Goal: Communication & Community: Answer question/provide support

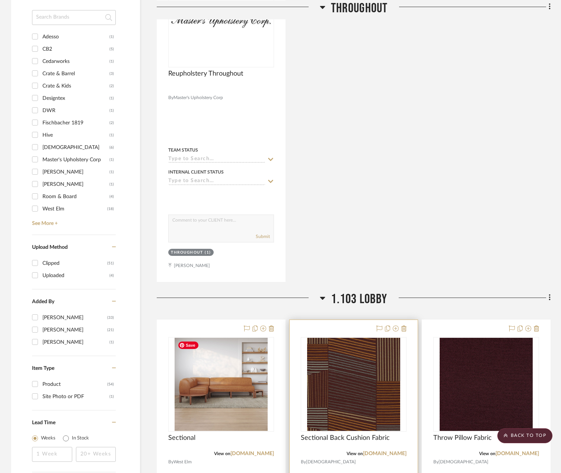
scroll to position [596, 0]
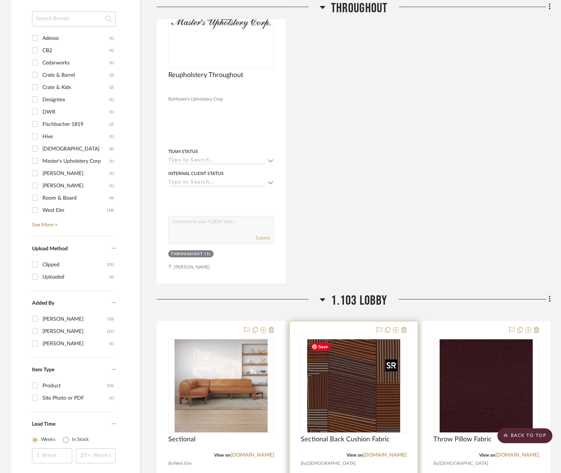
click at [348, 372] on img "0" at bounding box center [353, 385] width 93 height 93
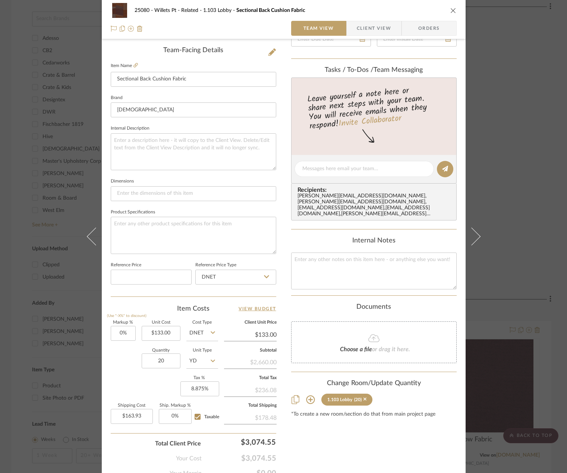
scroll to position [186, 0]
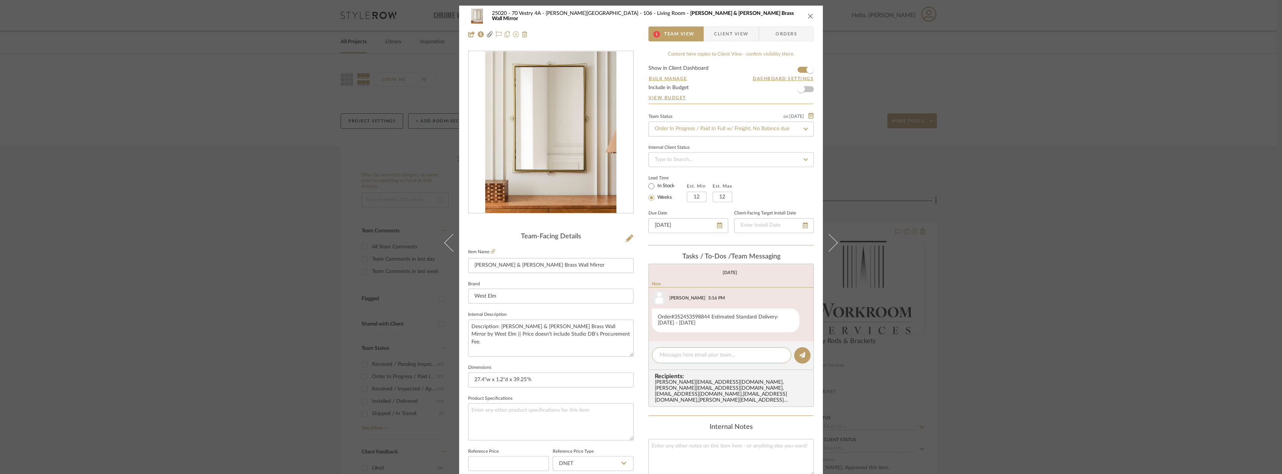
click at [714, 34] on span "Client View" at bounding box center [731, 33] width 34 height 15
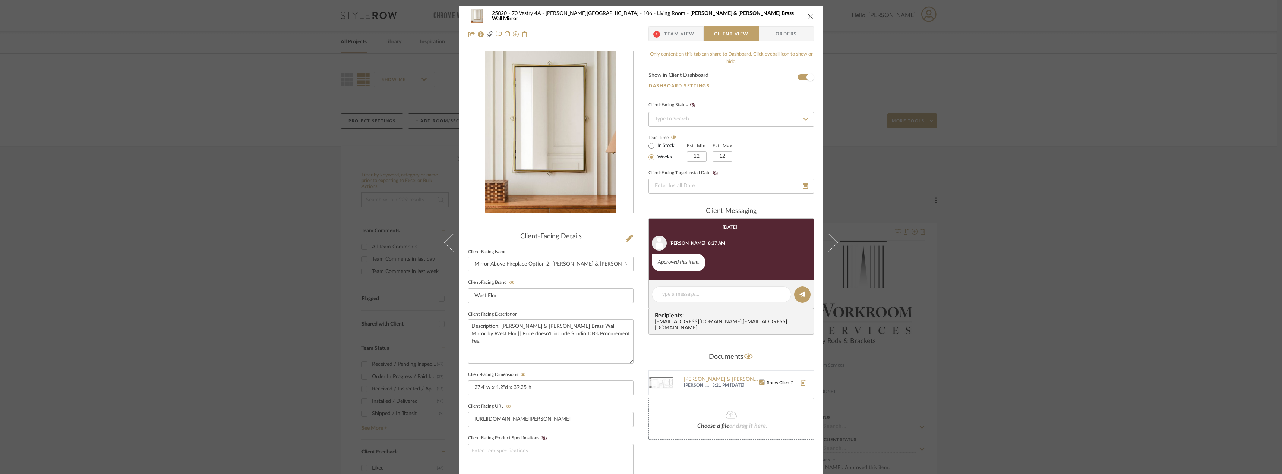
click at [671, 33] on span "Team View" at bounding box center [679, 33] width 31 height 15
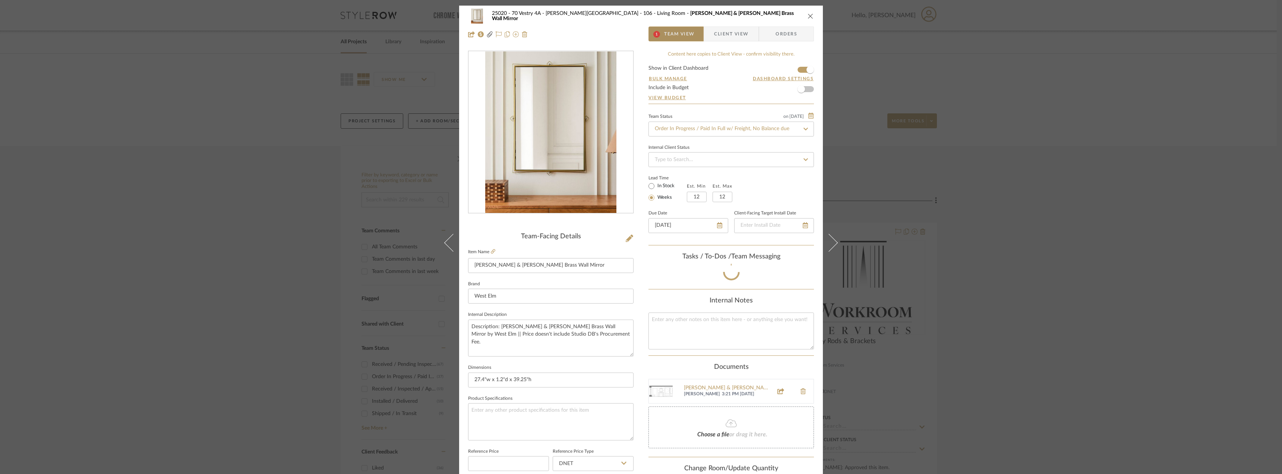
scroll to position [28, 0]
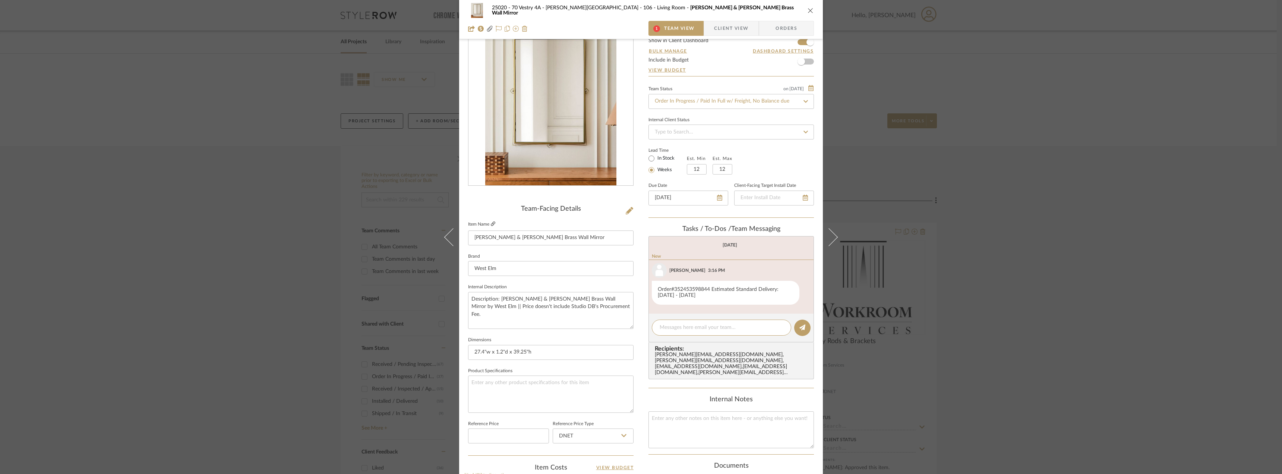
click at [491, 223] on icon at bounding box center [493, 223] width 4 height 4
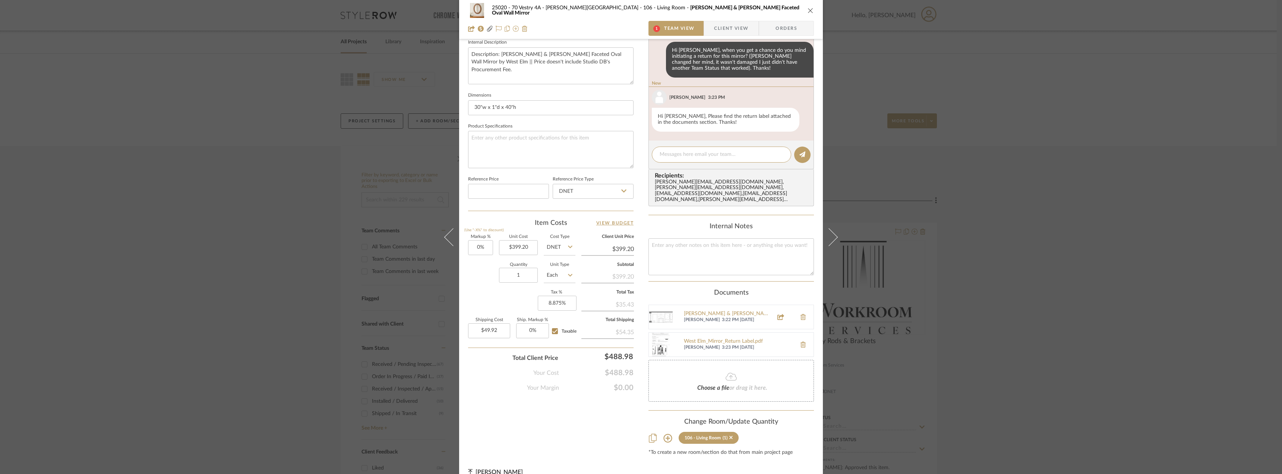
scroll to position [278, 0]
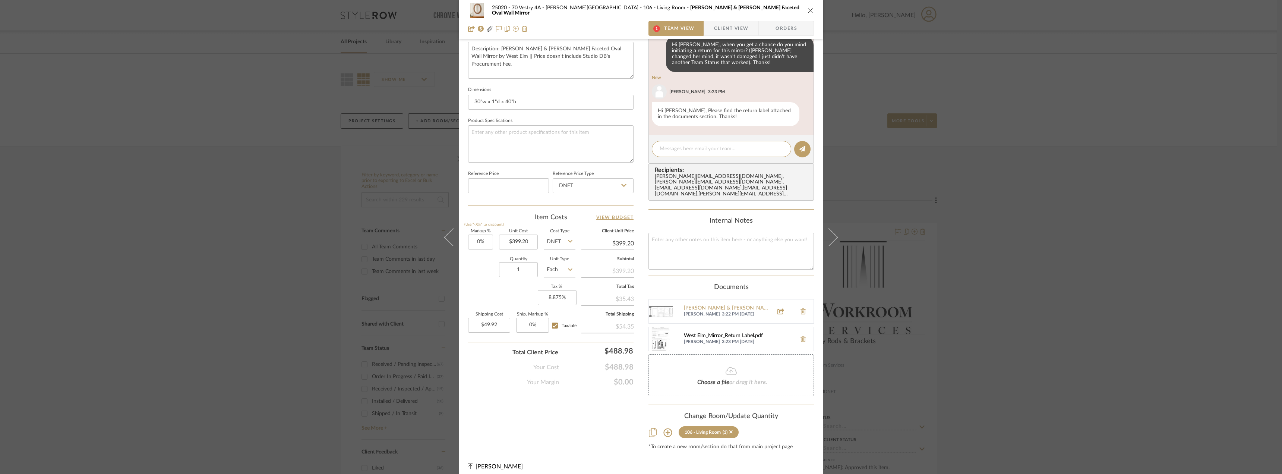
click at [715, 333] on div "West Elm_Mirror_Return Label.pdf" at bounding box center [738, 336] width 109 height 6
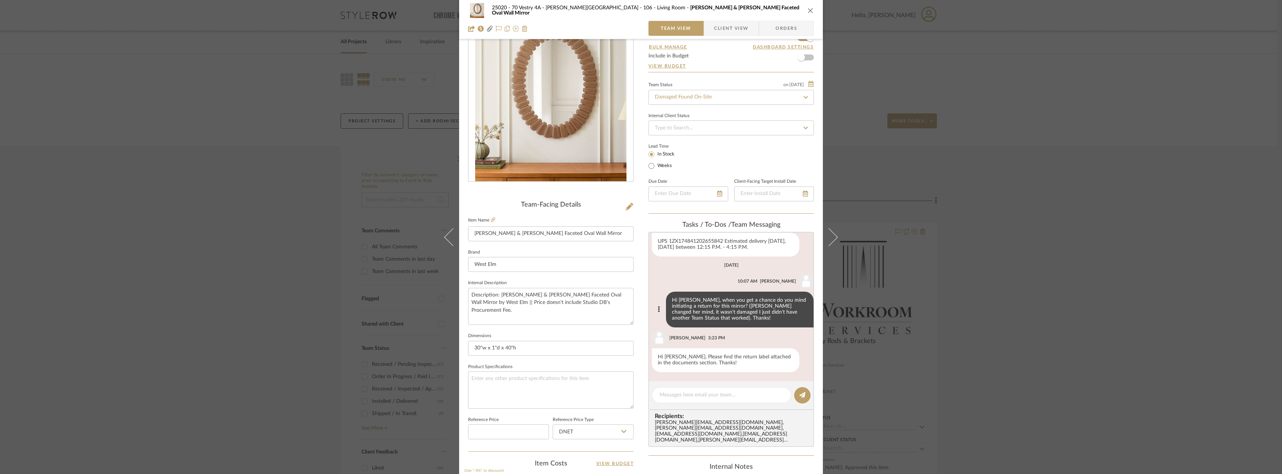
scroll to position [17, 0]
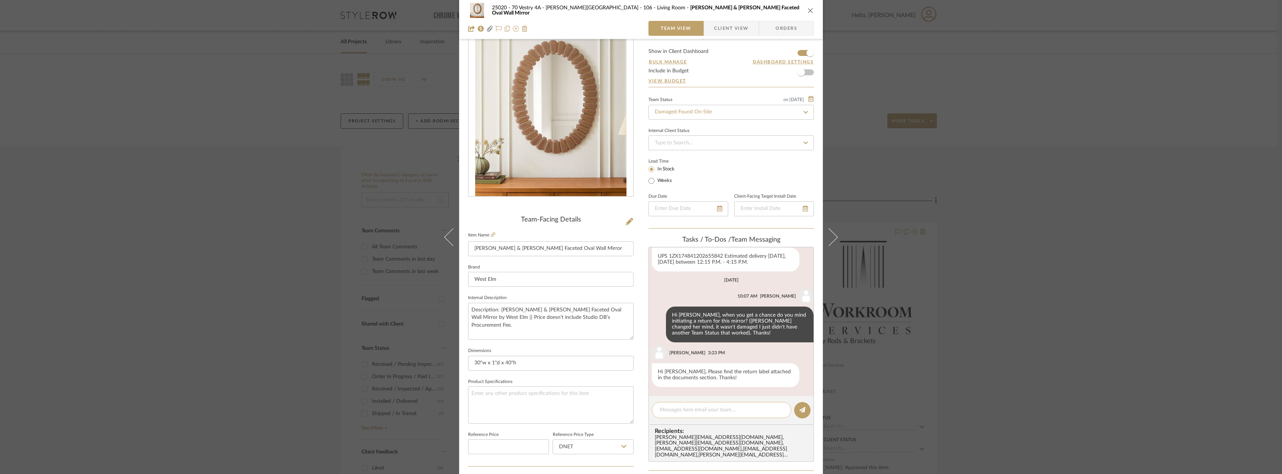
click at [701, 409] on textarea at bounding box center [721, 410] width 124 height 8
type textarea "thanks Anela!"
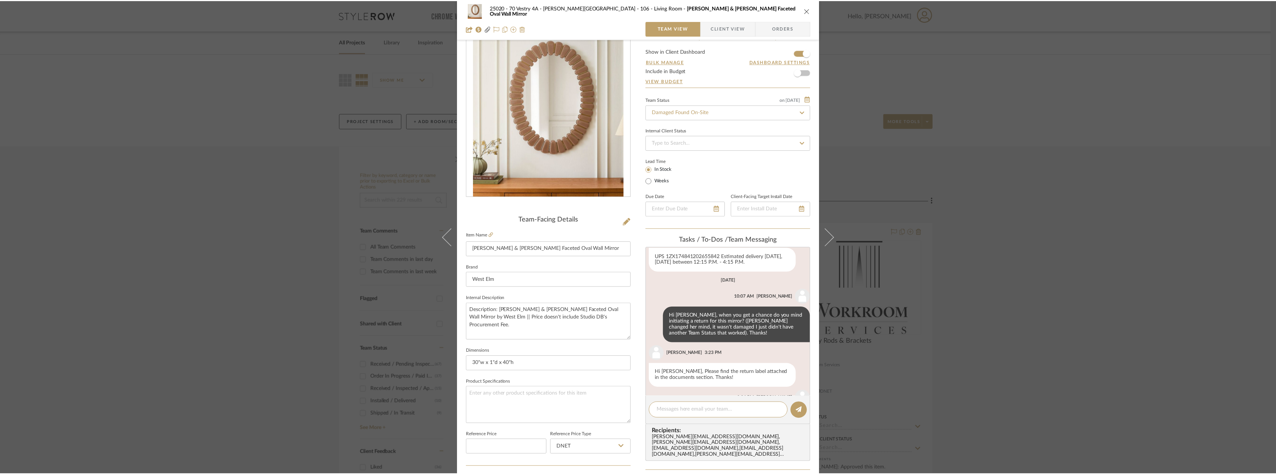
scroll to position [73, 0]
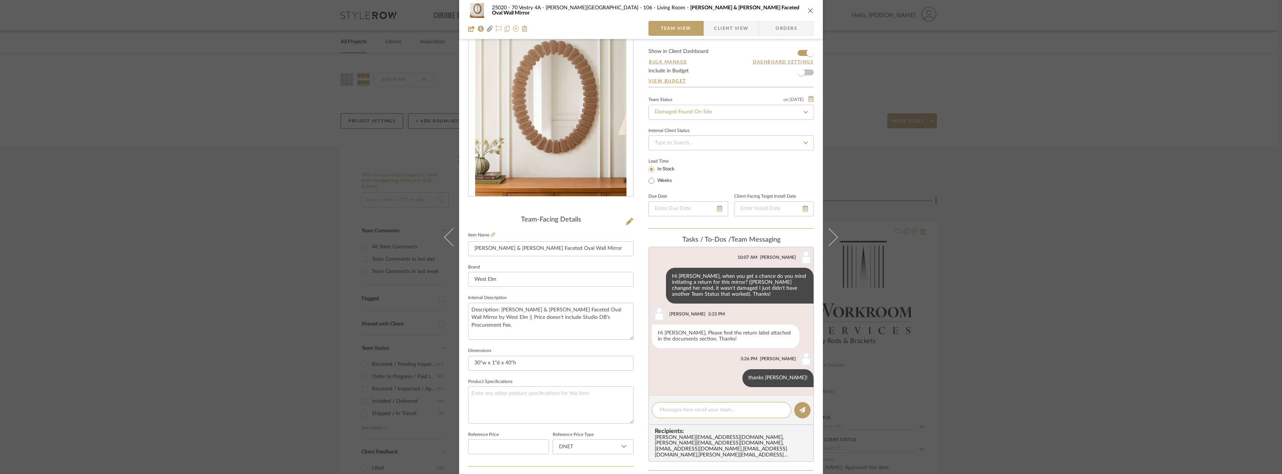
click at [1028, 363] on div "25020 - 70 Vestry 4A - Grant-Stanleigh 106 - Living Room Pierce & Ward Faceted …" at bounding box center [641, 237] width 1282 height 474
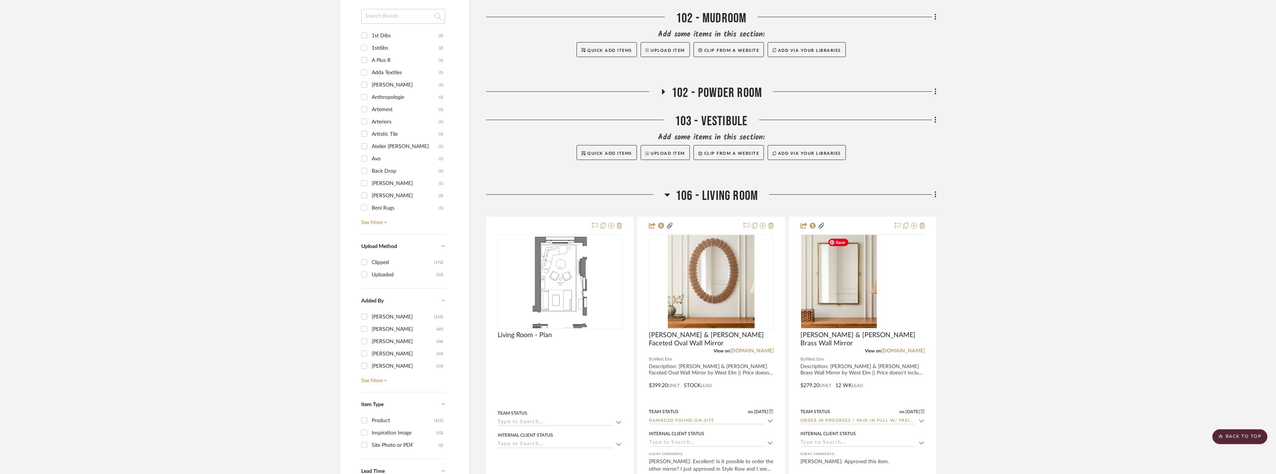
scroll to position [1006, 0]
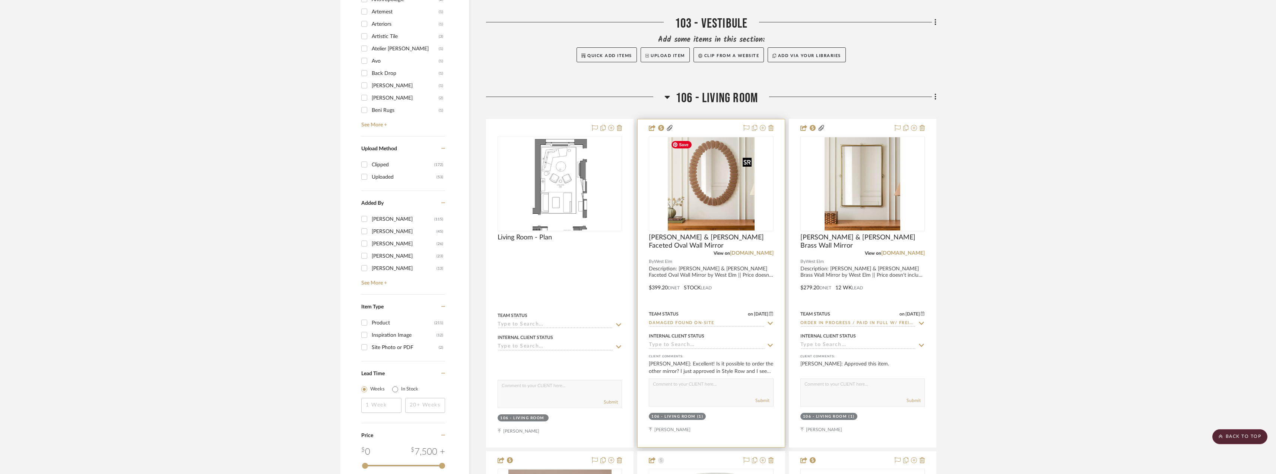
click at [0, 0] on img at bounding box center [0, 0] width 0 height 0
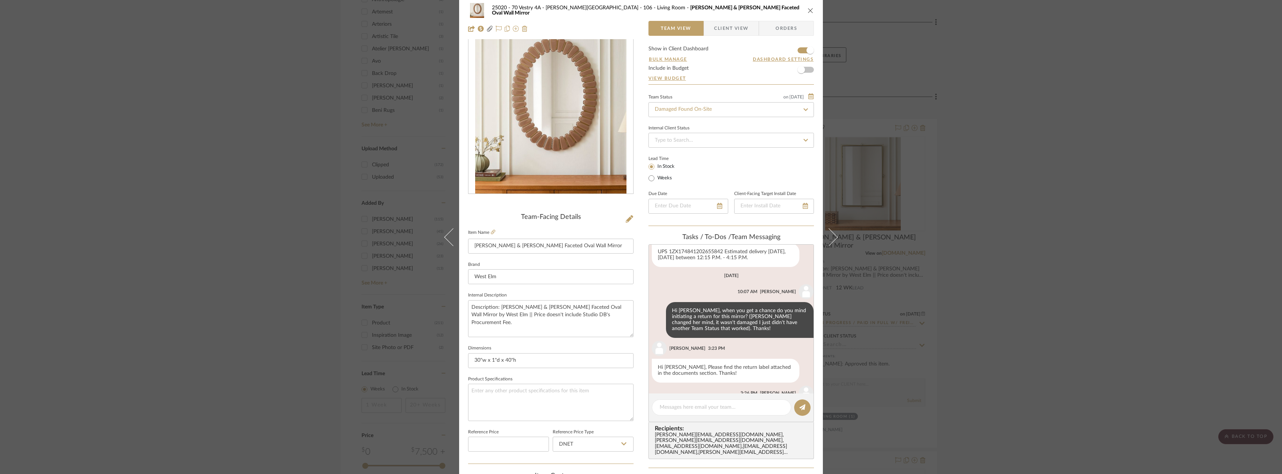
scroll to position [73, 0]
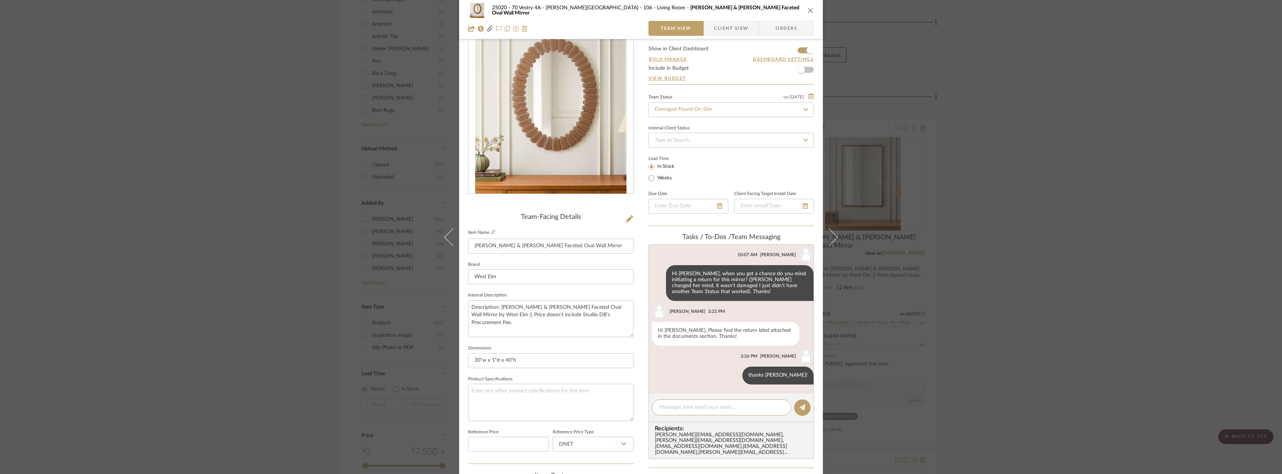
click at [728, 26] on span "Client View" at bounding box center [731, 28] width 34 height 15
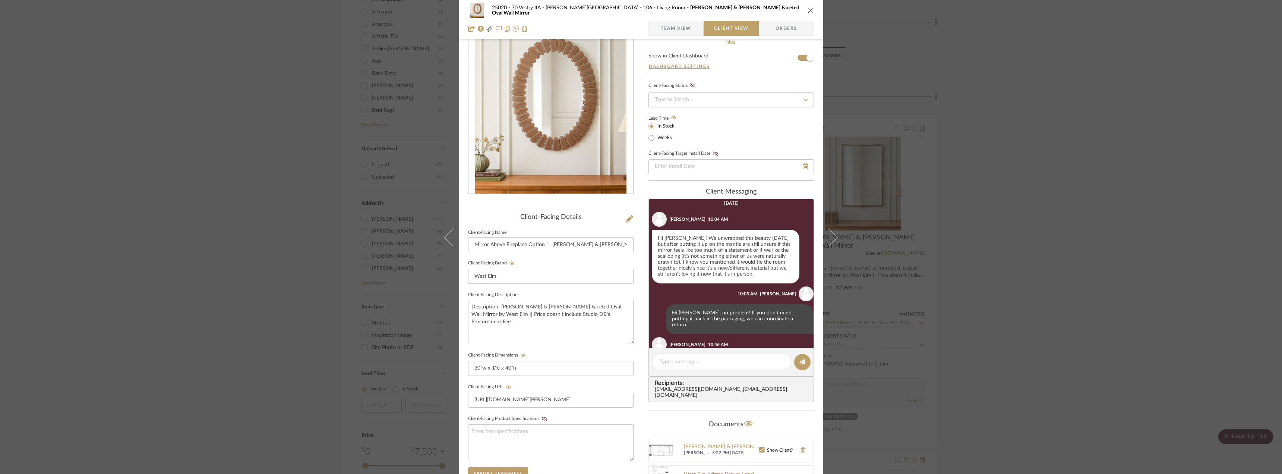
scroll to position [174, 0]
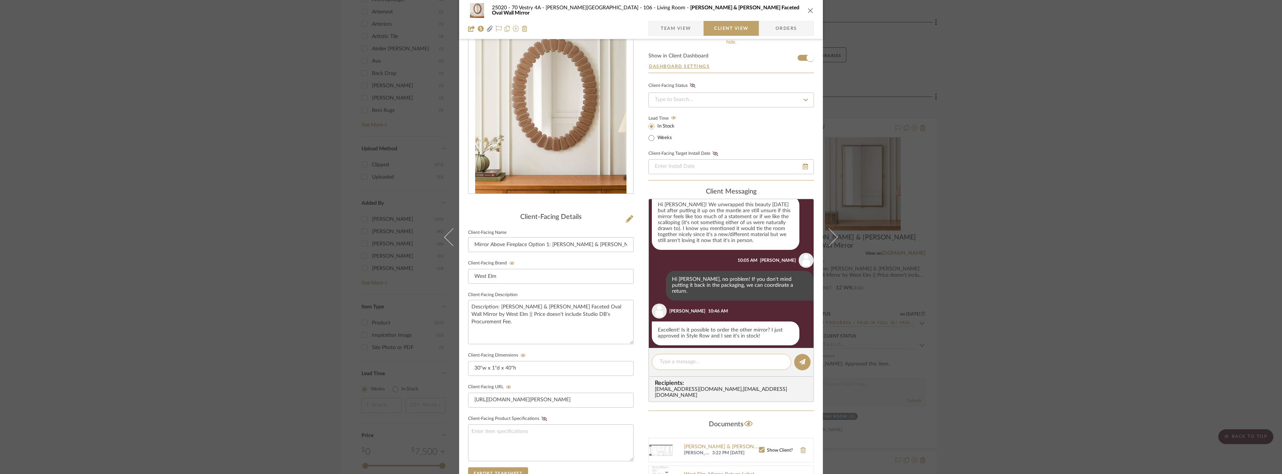
click at [716, 362] on textarea at bounding box center [721, 362] width 124 height 8
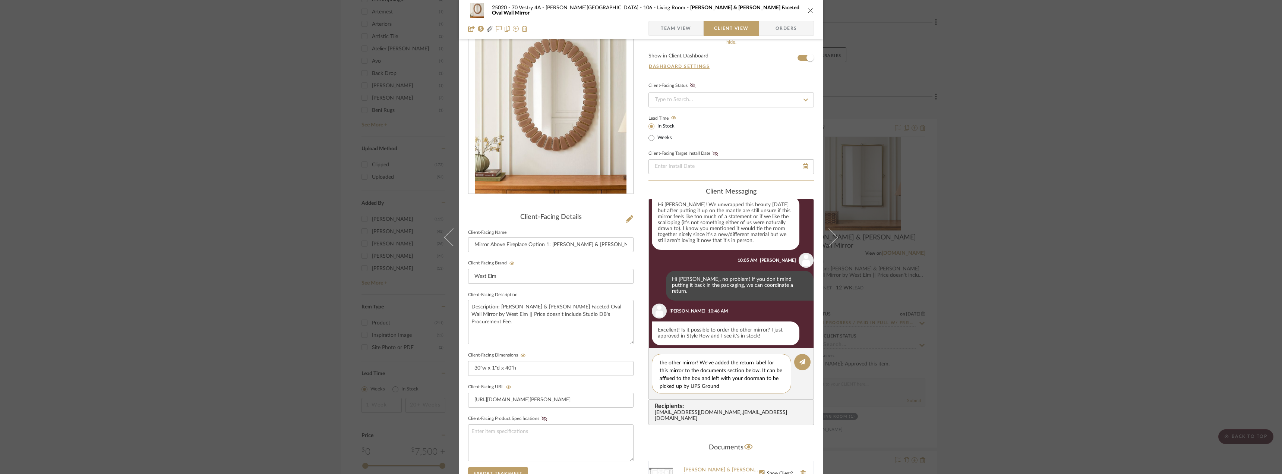
type textarea "Hi Emily, yes we will place the order for the other mirror! We've added the ret…"
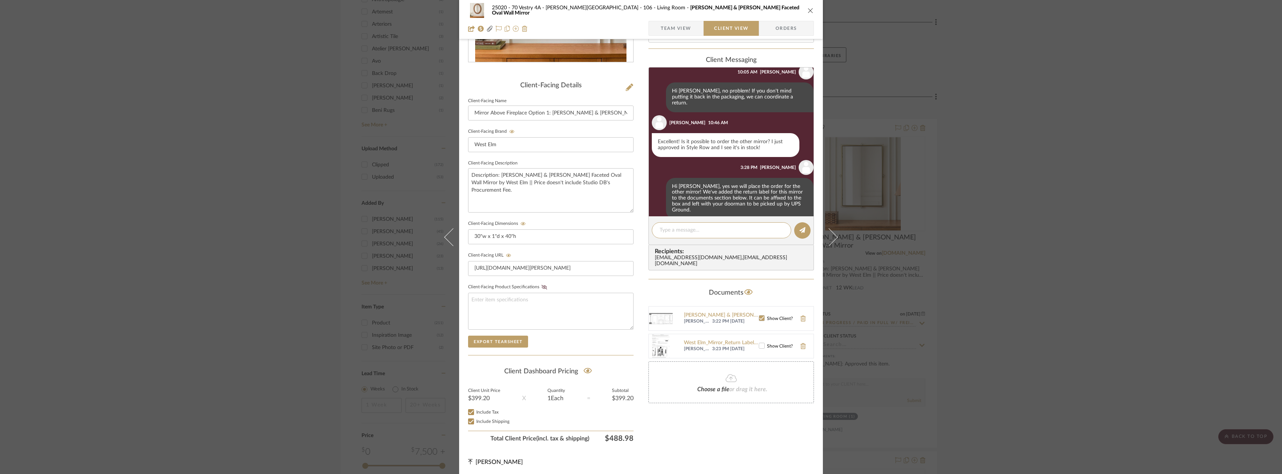
scroll to position [152, 0]
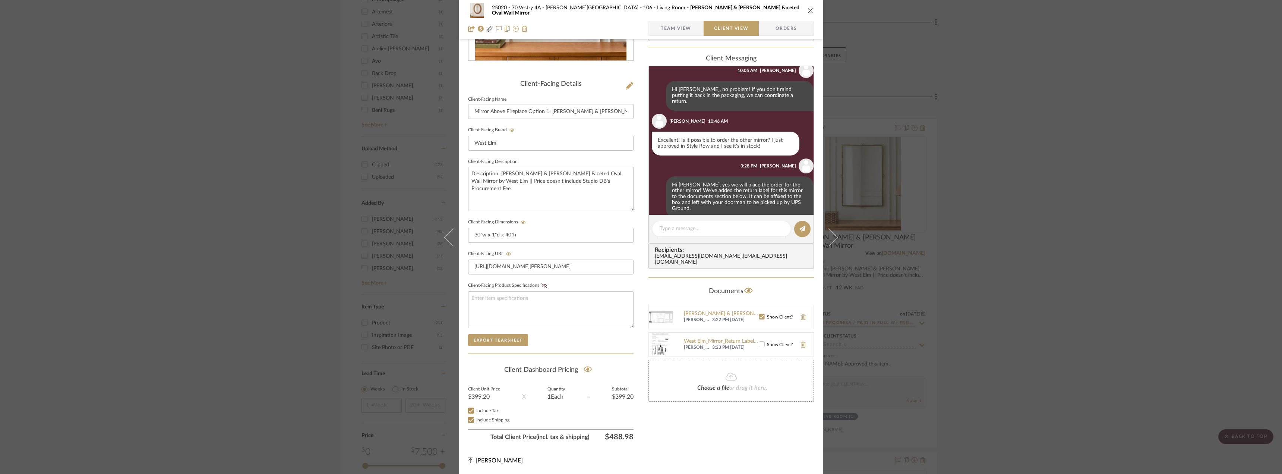
click at [759, 341] on icon at bounding box center [761, 343] width 5 height 5
click at [1082, 350] on div "25020 - 70 Vestry 4A - Grant-Stanleigh 106 - Living Room Pierce & Ward Faceted …" at bounding box center [641, 237] width 1282 height 474
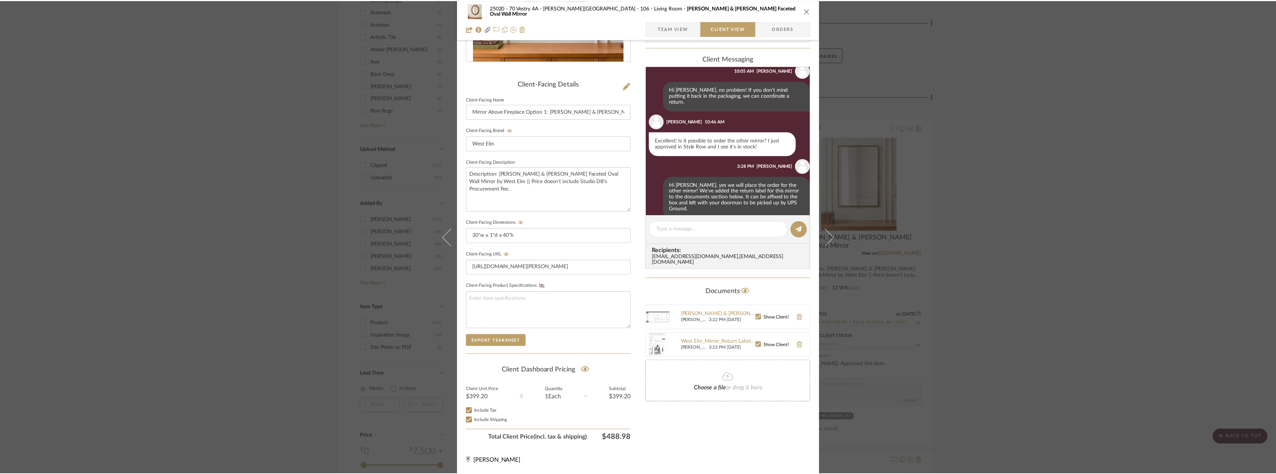
scroll to position [1006, 0]
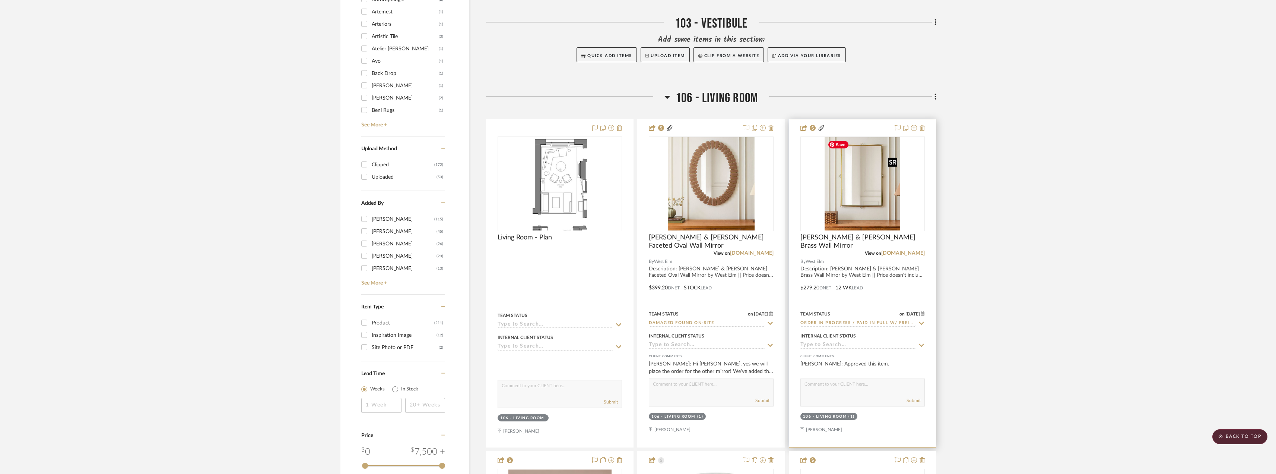
click at [824, 172] on div "0" at bounding box center [863, 184] width 124 height 94
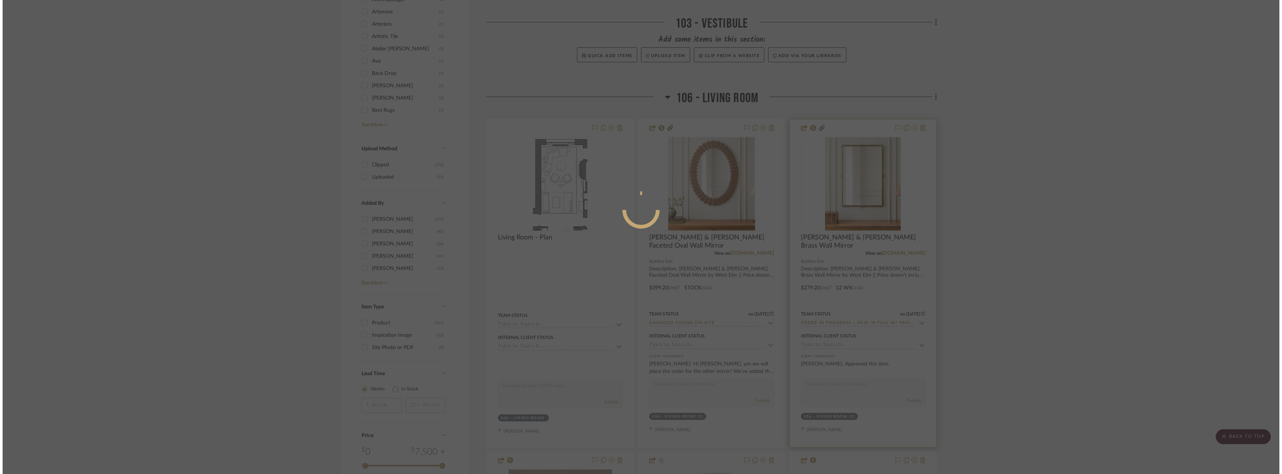
scroll to position [0, 0]
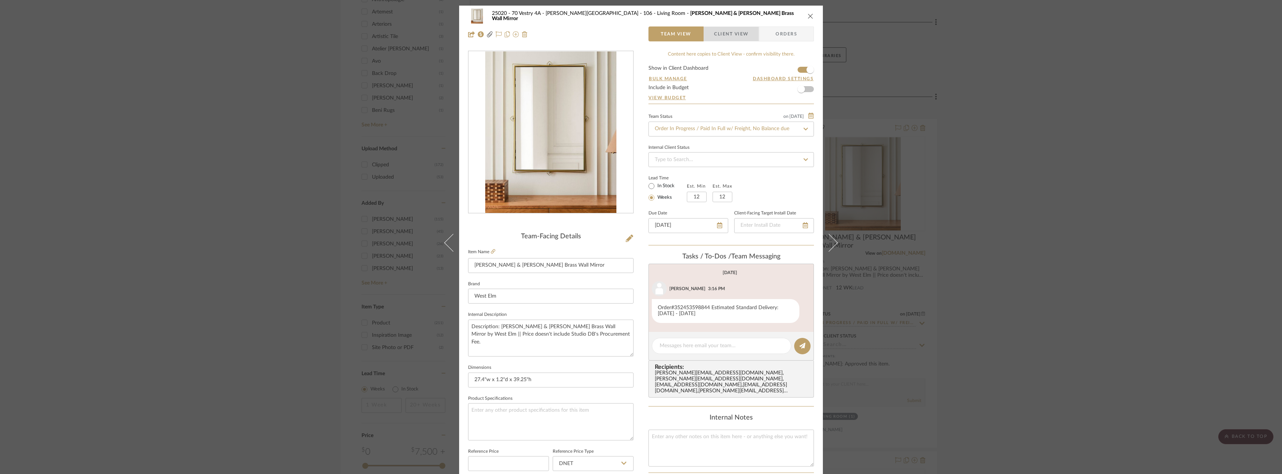
click at [718, 35] on span "Client View" at bounding box center [731, 33] width 34 height 15
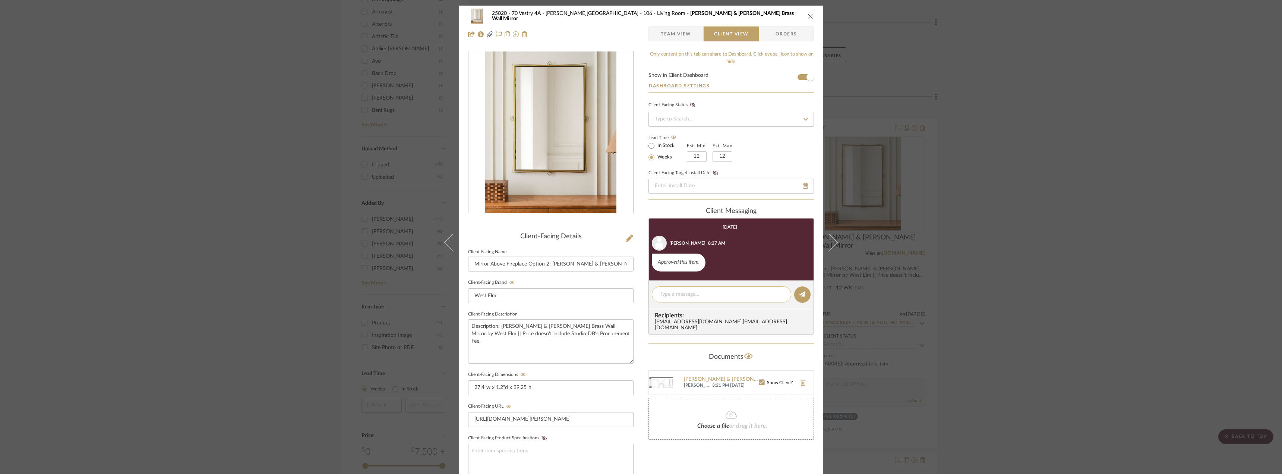
click at [680, 294] on textarea at bounding box center [721, 294] width 124 height 8
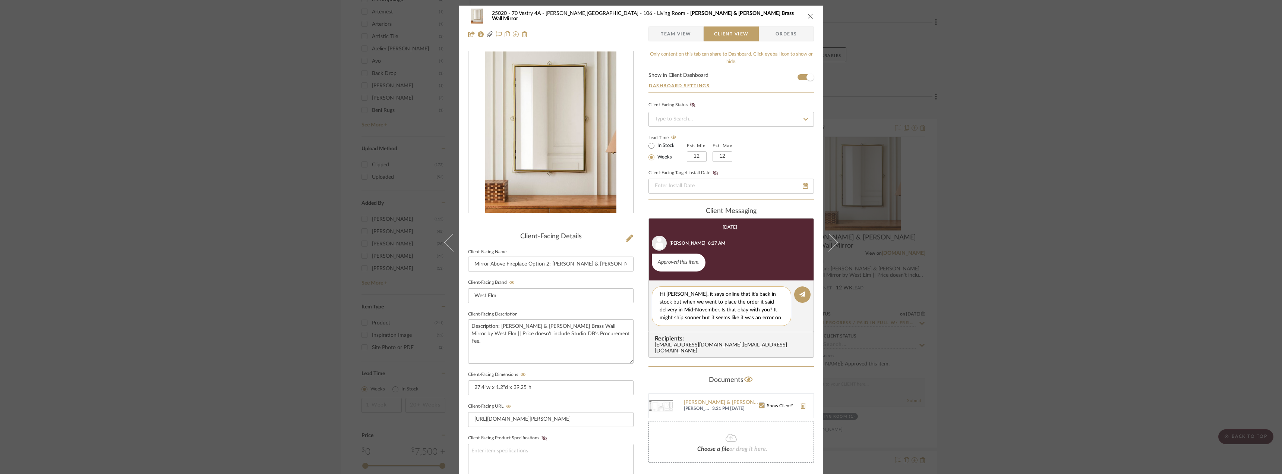
type textarea "Hi Emily, it says online that it's back in stock but when we went to place the …"
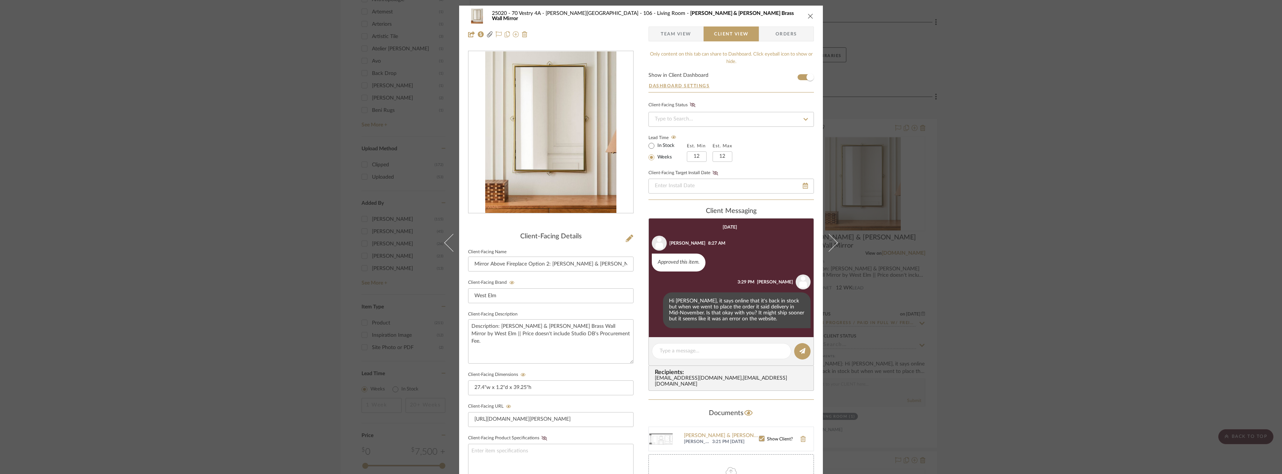
click at [1124, 200] on div "25020 - 70 Vestry 4A - Grant-Stanleigh 106 - Living Room Pierce & Ward Brass Wa…" at bounding box center [641, 237] width 1282 height 474
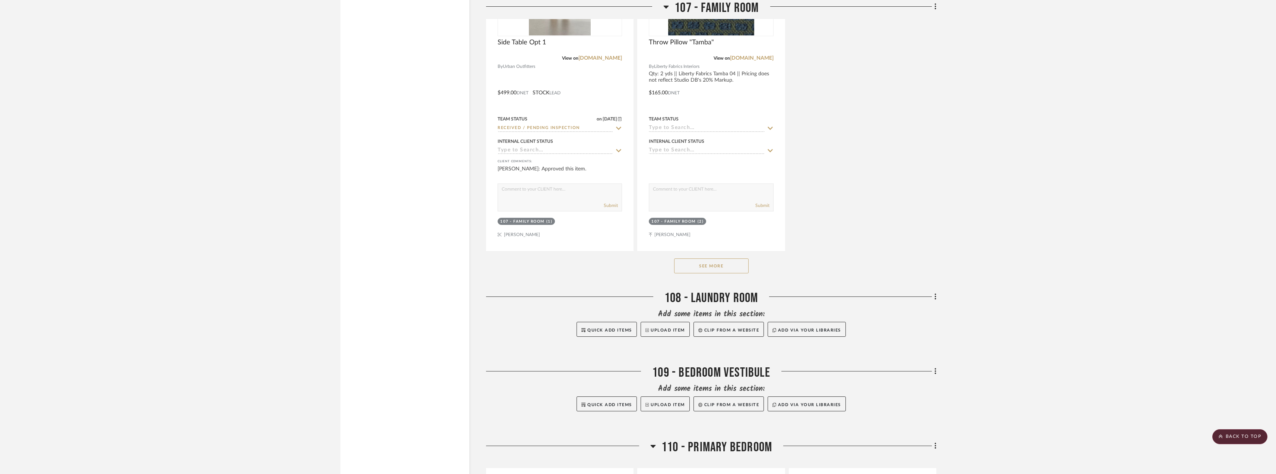
scroll to position [9090, 0]
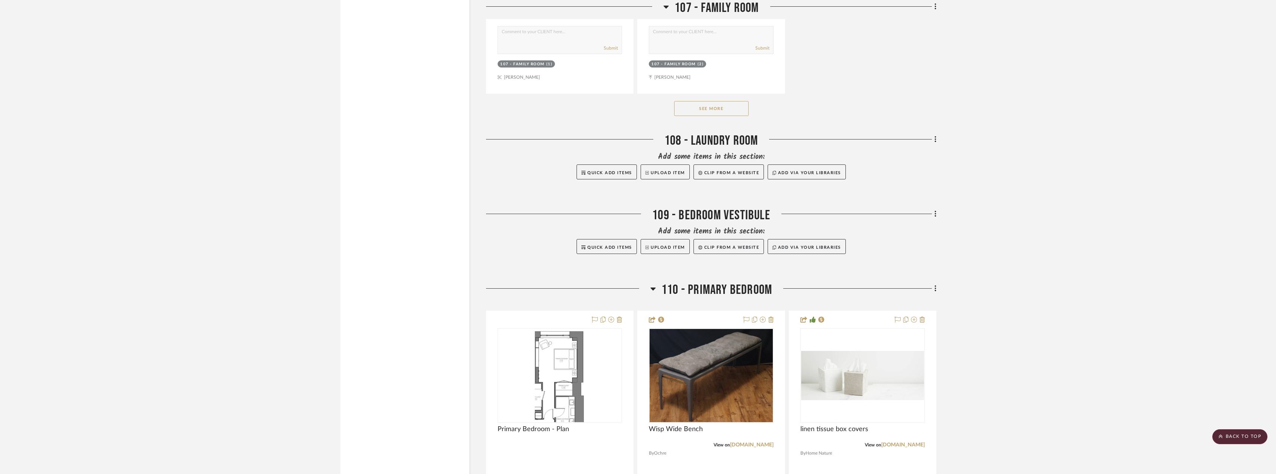
click at [704, 111] on button "See More" at bounding box center [711, 108] width 75 height 15
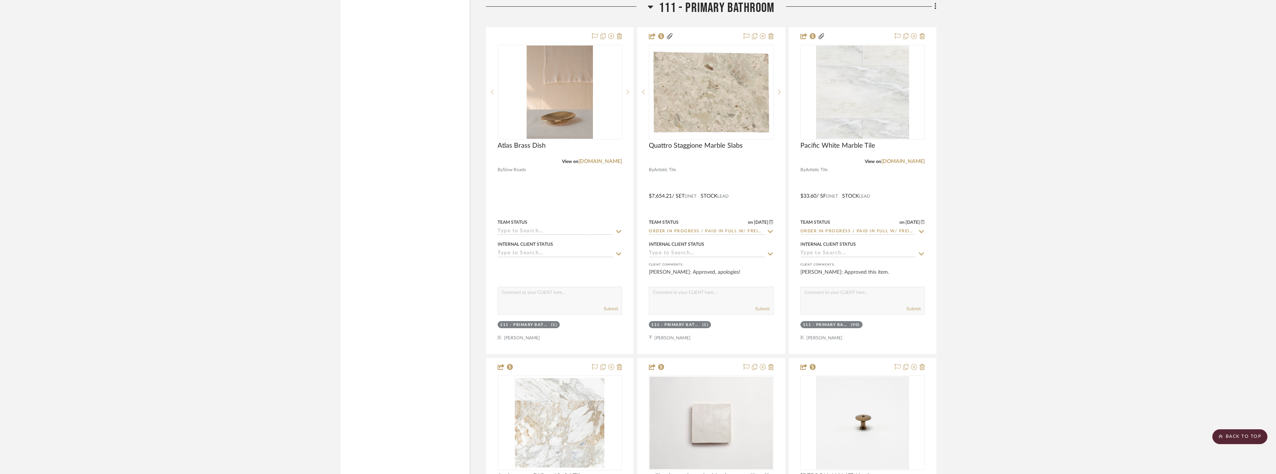
scroll to position [11587, 0]
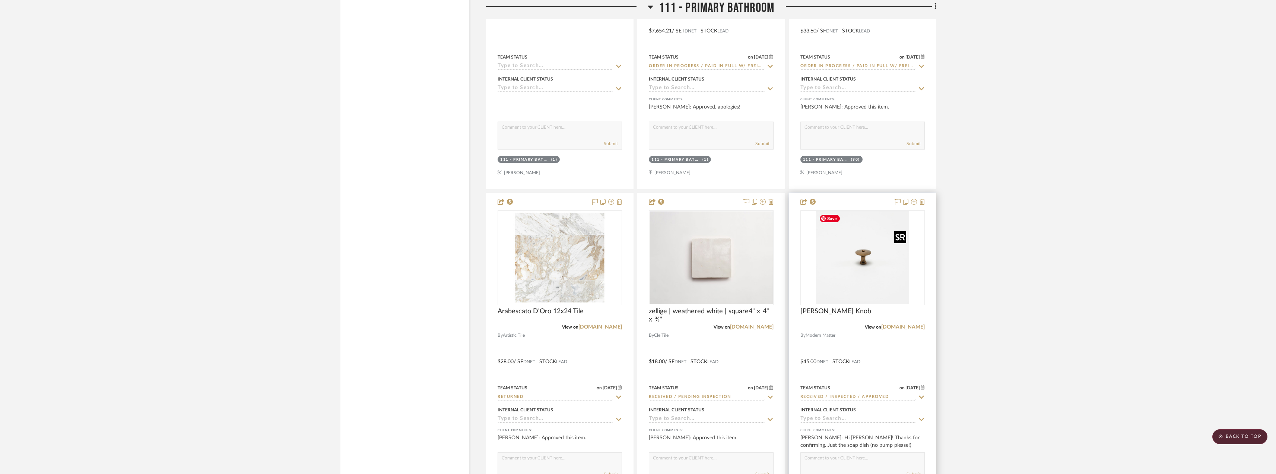
click at [0, 0] on div at bounding box center [0, 0] width 0 height 0
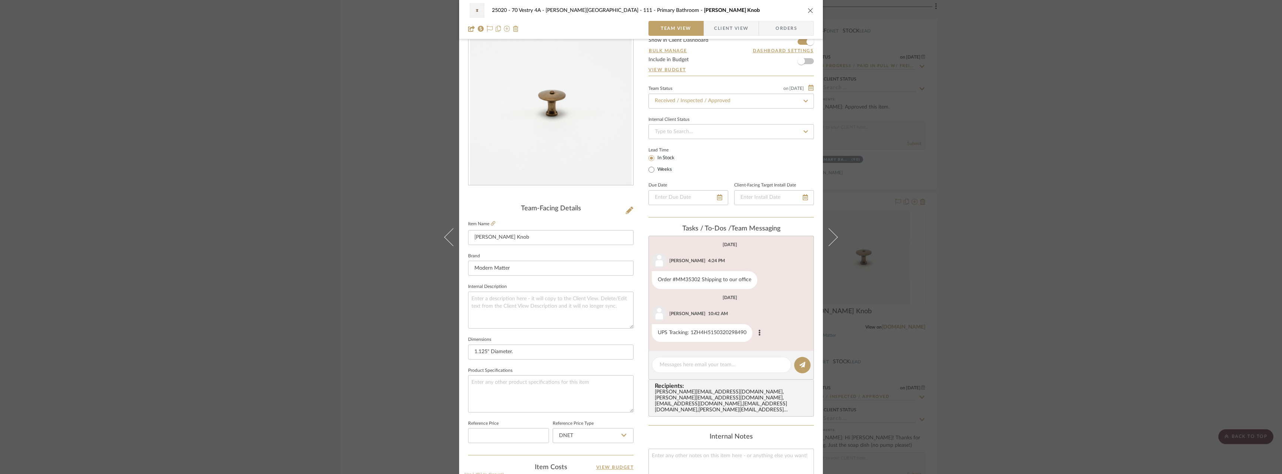
scroll to position [0, 0]
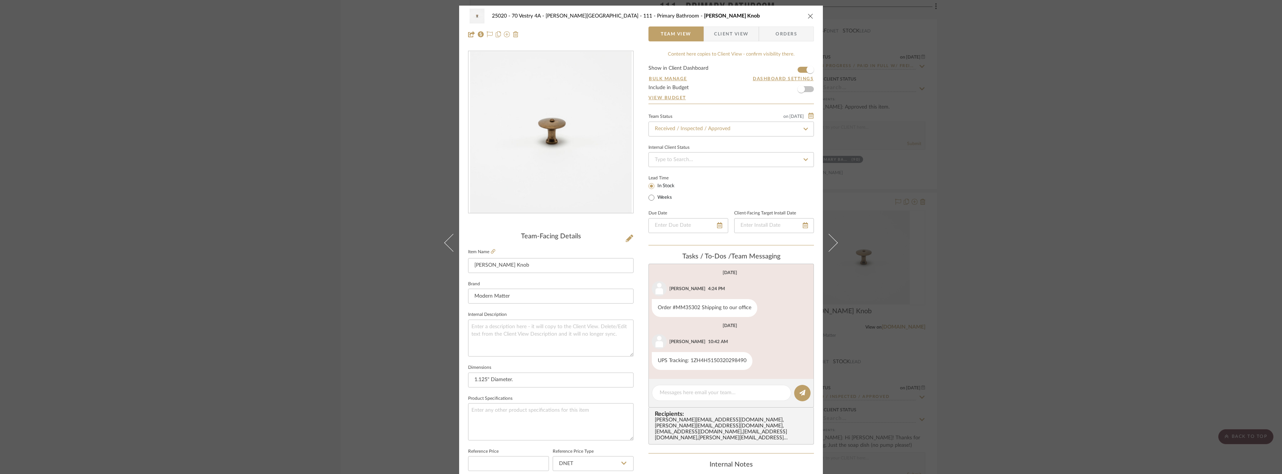
click at [1053, 225] on div "25020 - 70 Vestry 4A - Grant-Stanleigh 111 - Primary Bathroom Marcelle Knob Tea…" at bounding box center [641, 237] width 1282 height 474
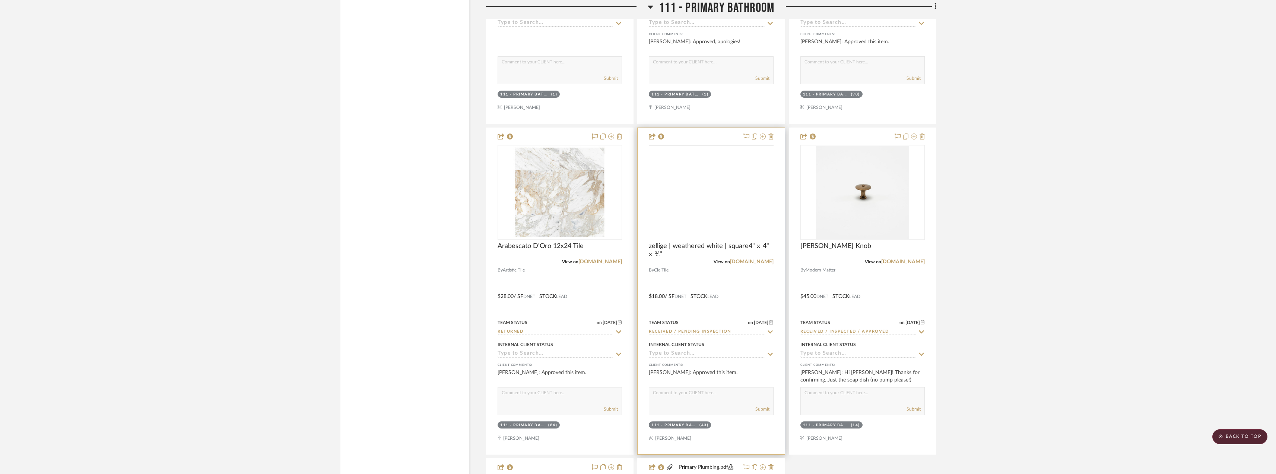
scroll to position [11661, 0]
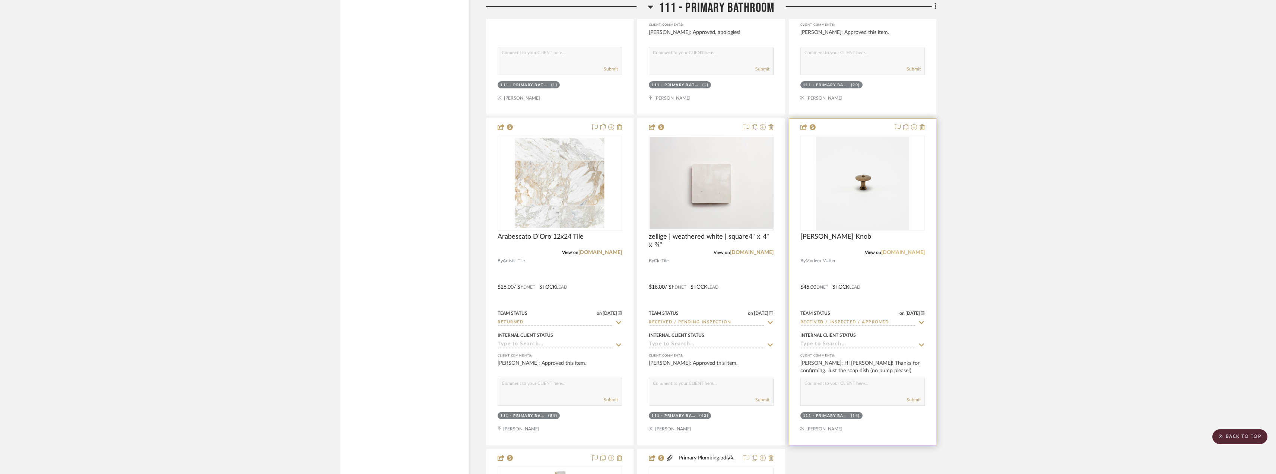
click at [914, 252] on link "modern-matter.com" at bounding box center [903, 252] width 44 height 5
